Goal: Check status: Check status

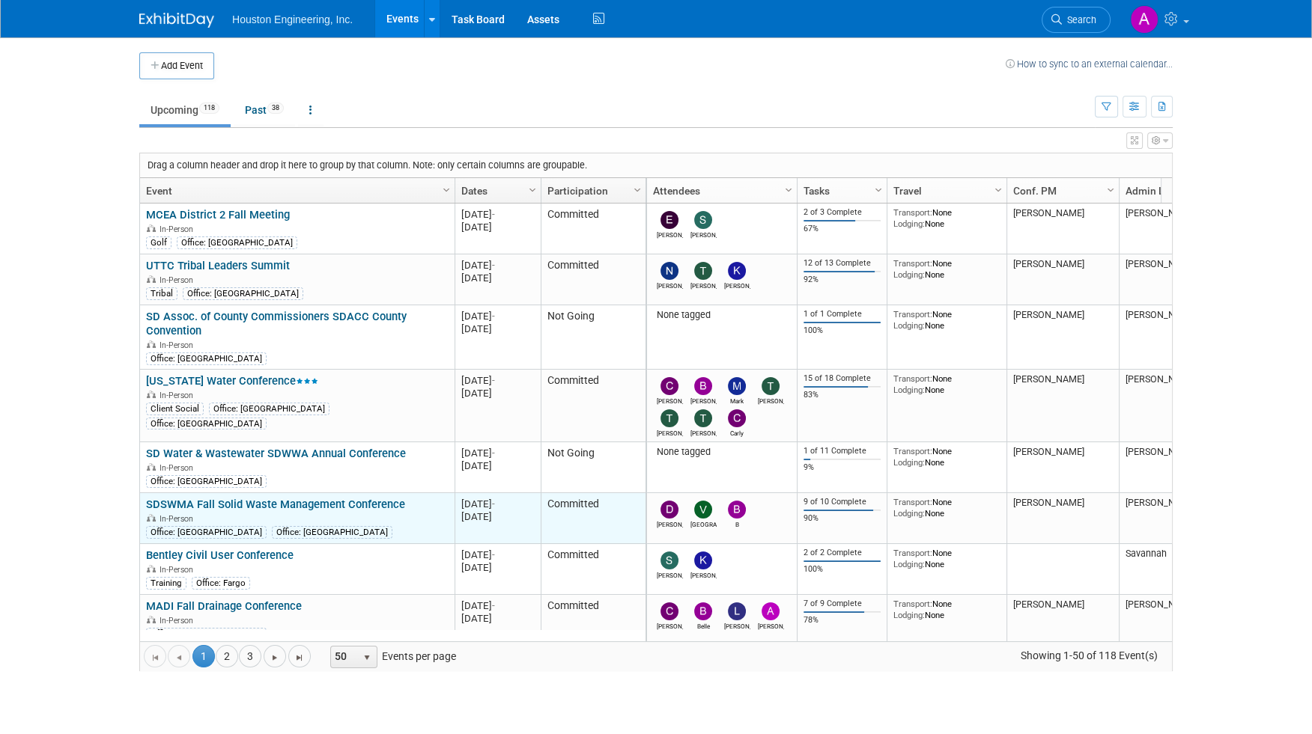
click at [302, 498] on link "SDSWMA Fall Solid Waste Management Conference" at bounding box center [275, 504] width 259 height 13
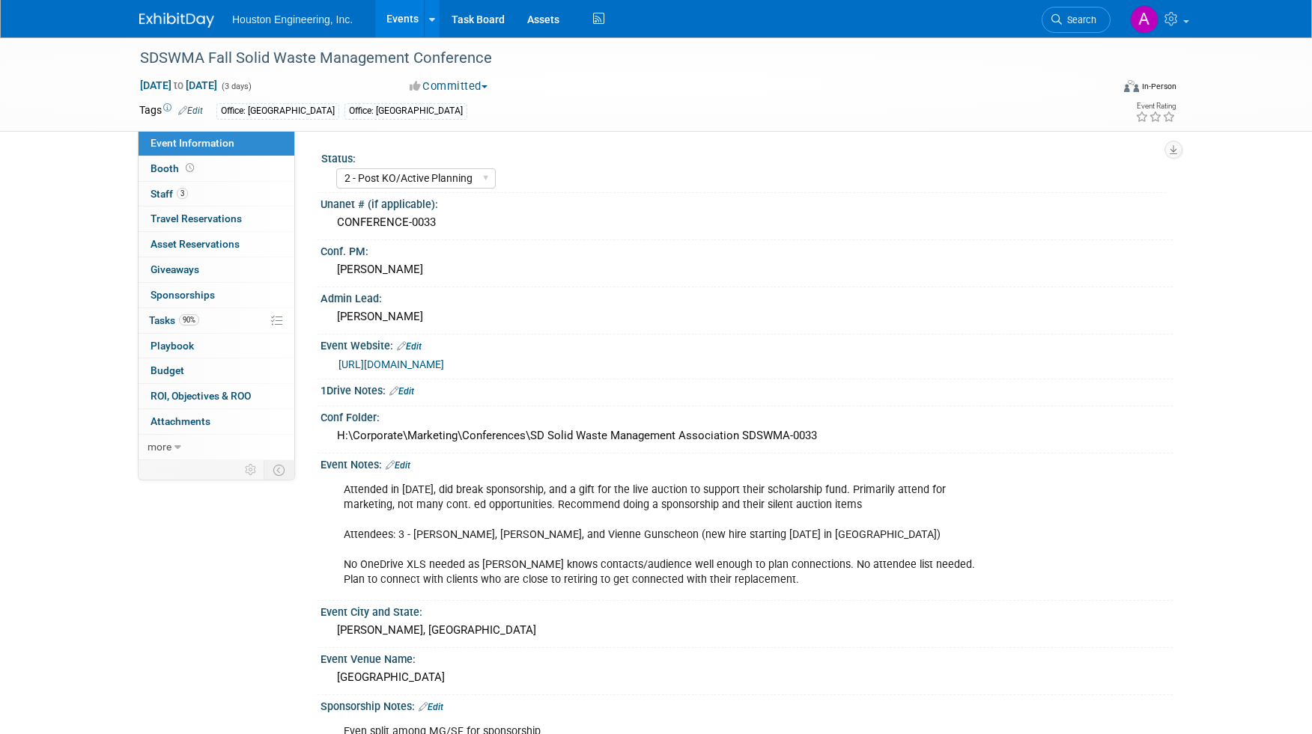
select select "2 - Post KO/Active Planning"
select select "No"
select select "Multi-sector/Any/All"
